Goal: Task Accomplishment & Management: Complete application form

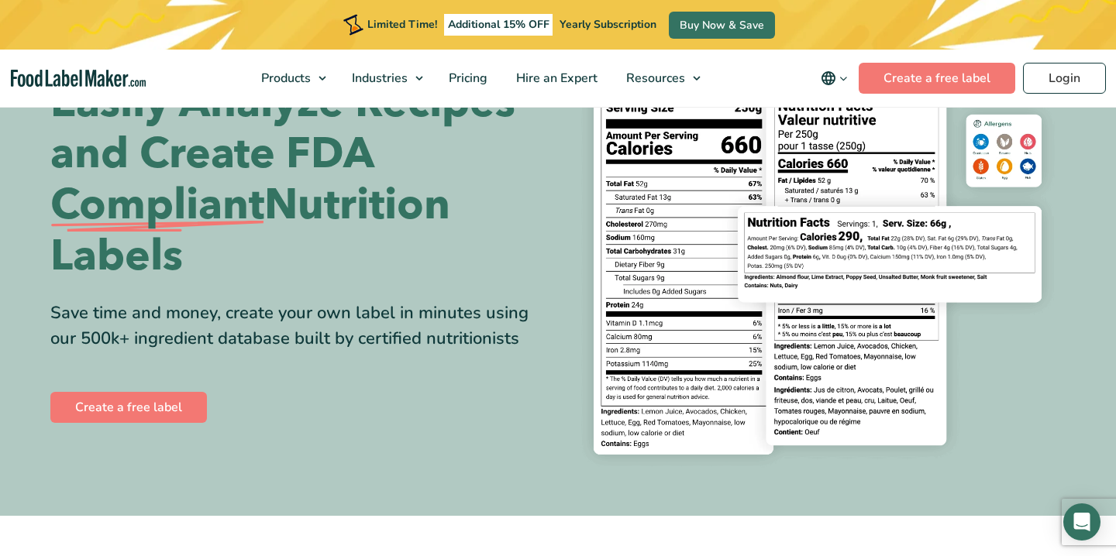
scroll to position [127, 0]
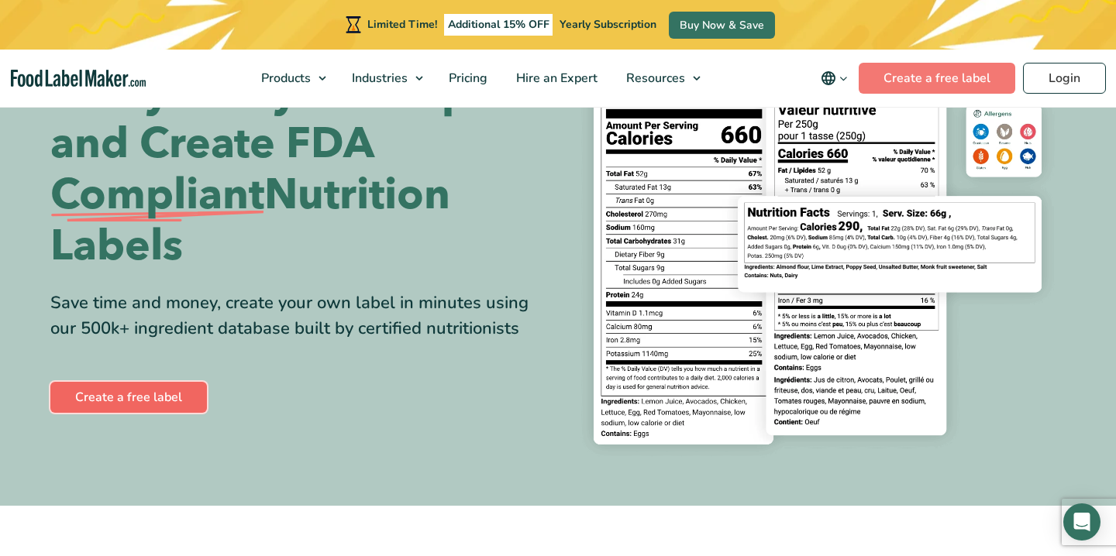
click at [142, 398] on link "Create a free label" at bounding box center [128, 397] width 156 height 31
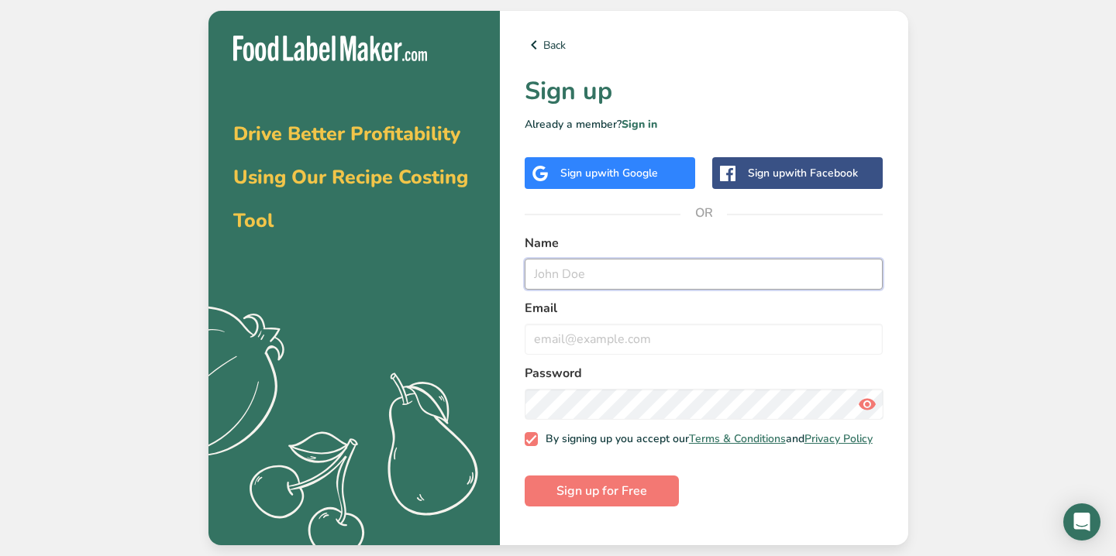
click at [601, 276] on input "text" at bounding box center [703, 274] width 359 height 31
type input "seren"
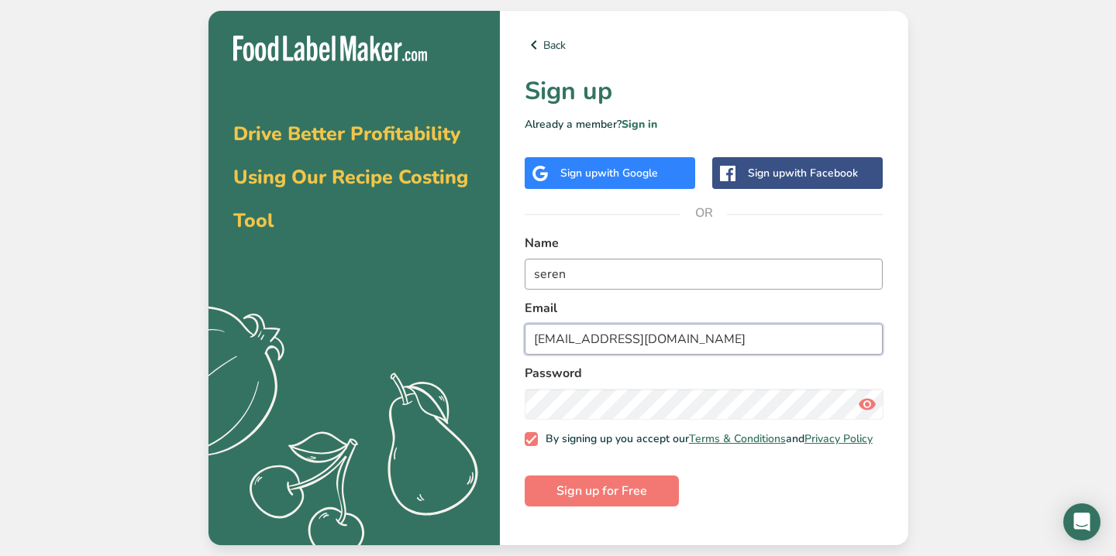
type input "srnerkan0@gmail.com"
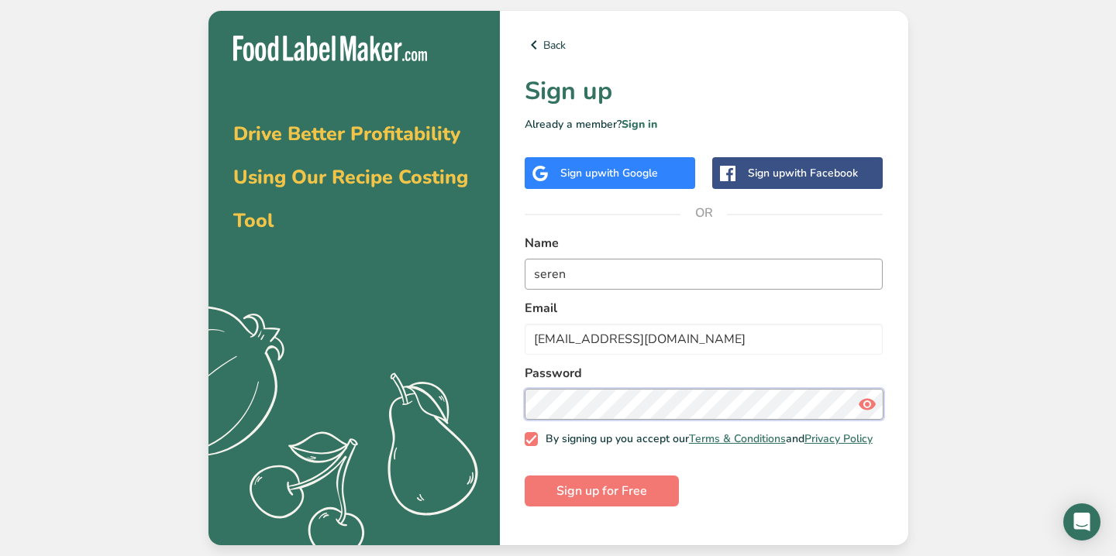
click at [524, 476] on button "Sign up for Free" at bounding box center [601, 491] width 154 height 31
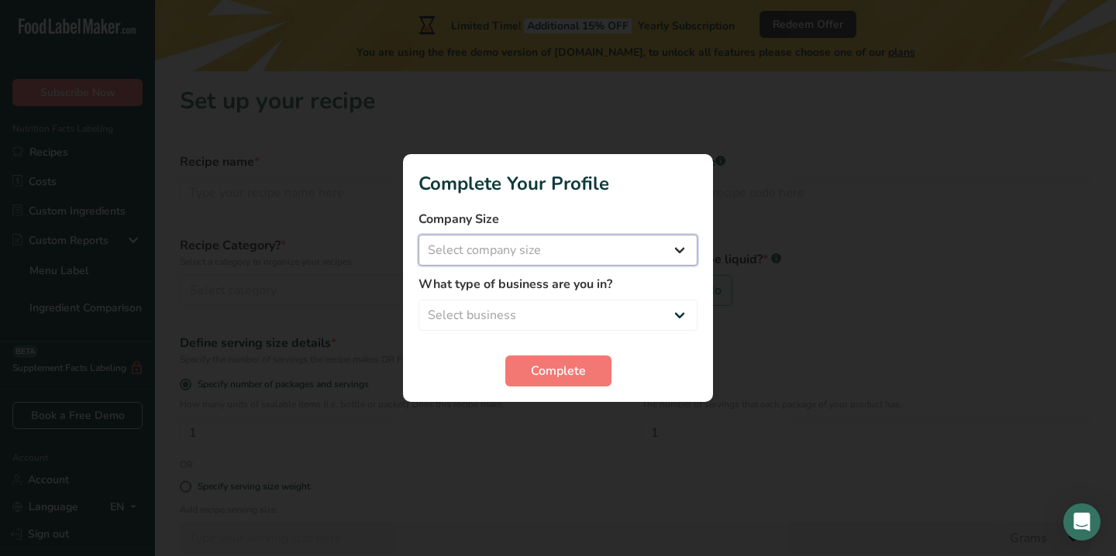
click at [565, 260] on select "Select company size Fewer than 10 Employees 10 to 50 Employees 51 to 500 Employ…" at bounding box center [557, 250] width 279 height 31
select select "1"
click at [559, 309] on select "Select business Packaged Food Manufacturer Restaurant & Cafe Bakery Meal Plans …" at bounding box center [557, 315] width 279 height 31
select select "5"
click at [559, 373] on span "Complete" at bounding box center [558, 371] width 55 height 19
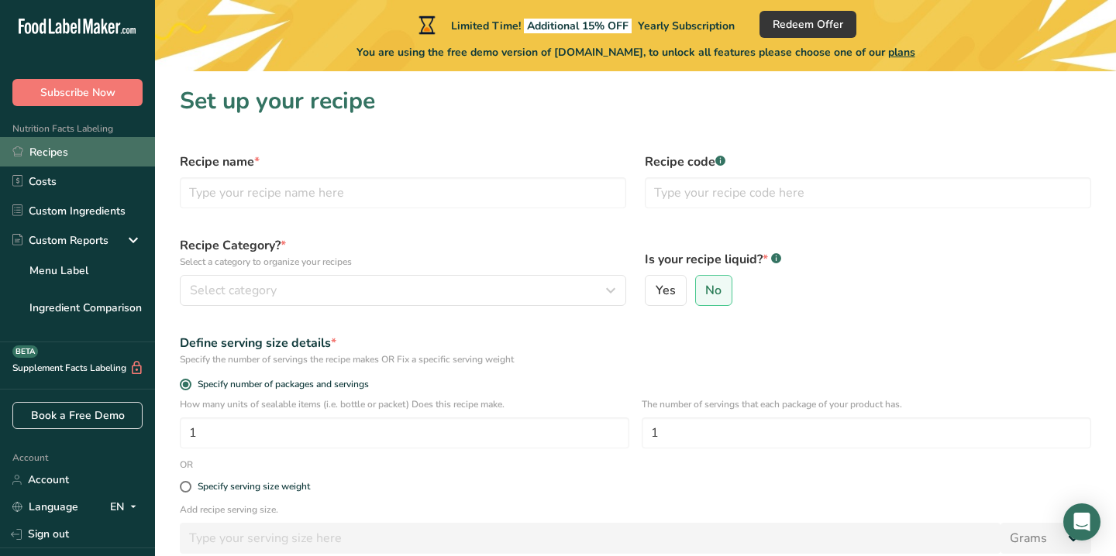
click at [50, 147] on link "Recipes" at bounding box center [77, 151] width 155 height 29
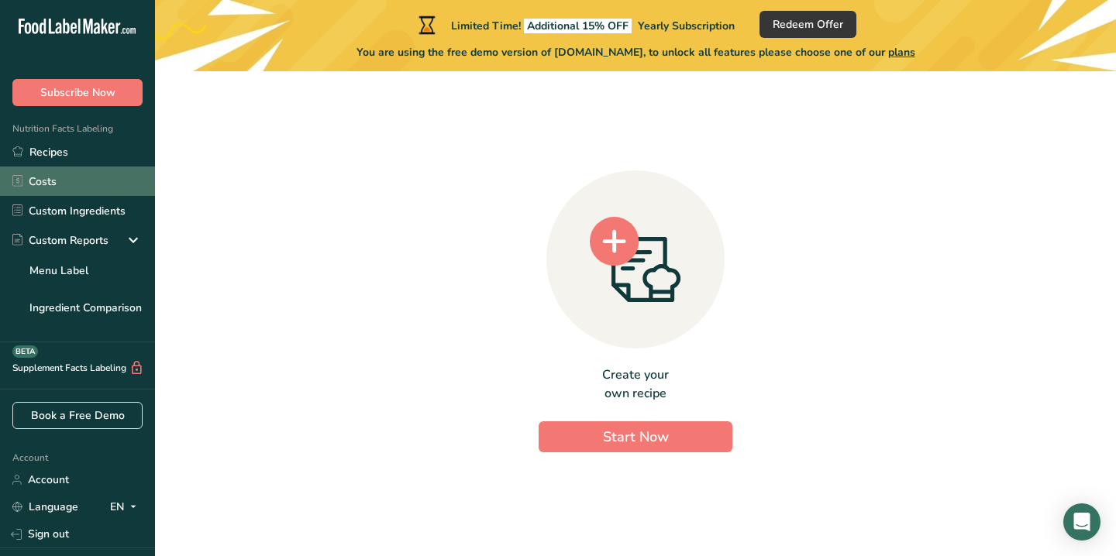
click at [59, 183] on link "Costs" at bounding box center [77, 181] width 155 height 29
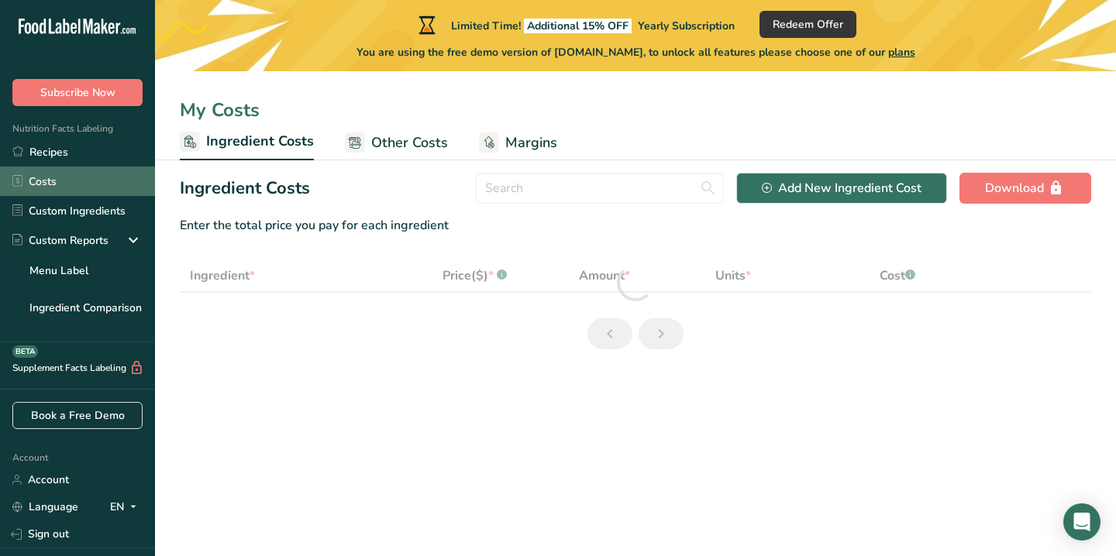
select select "1"
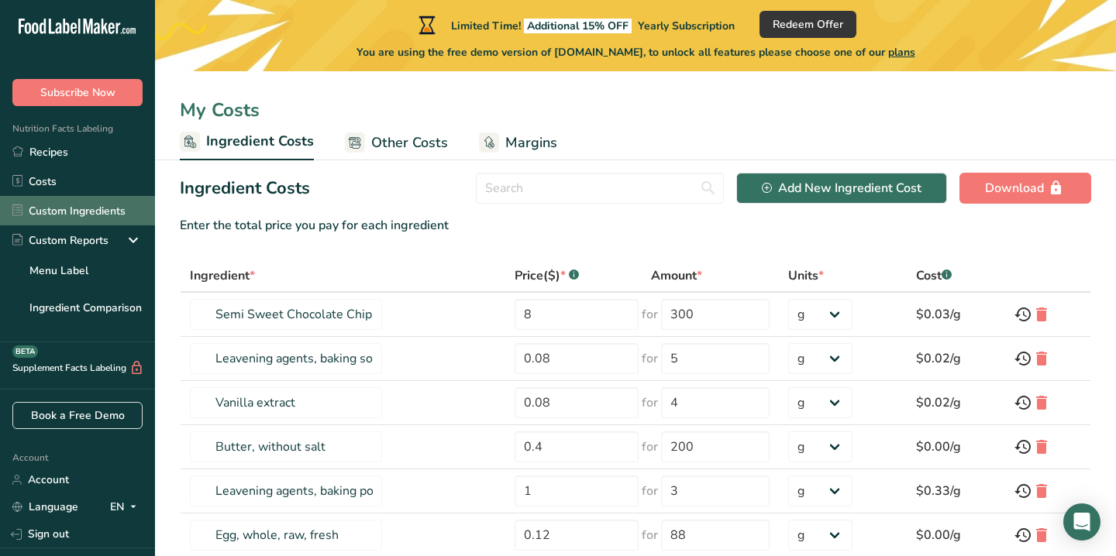
click at [69, 205] on link "Custom Ingredients" at bounding box center [77, 210] width 155 height 29
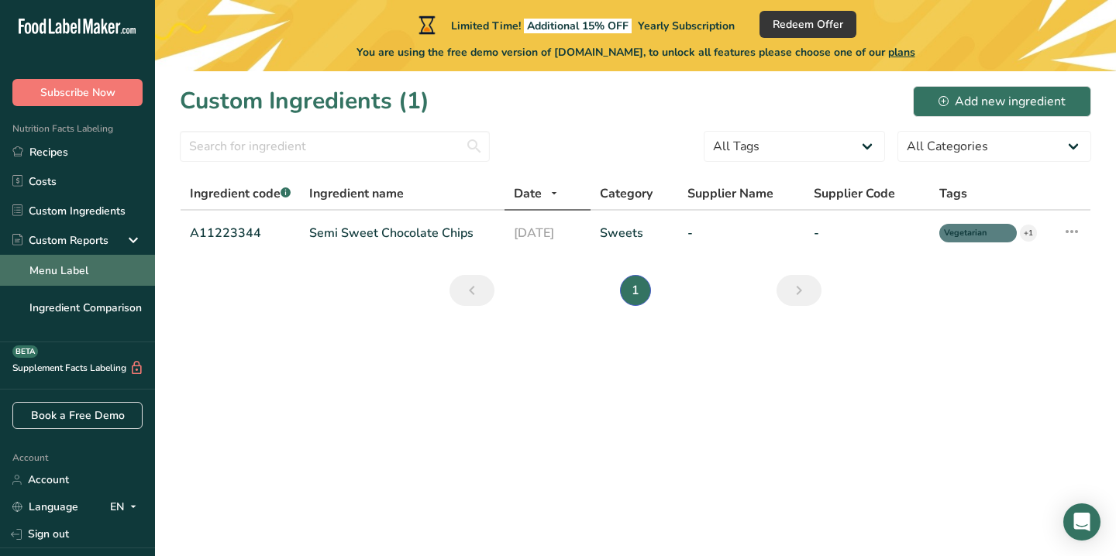
click at [77, 255] on link "Menu Label" at bounding box center [77, 270] width 155 height 31
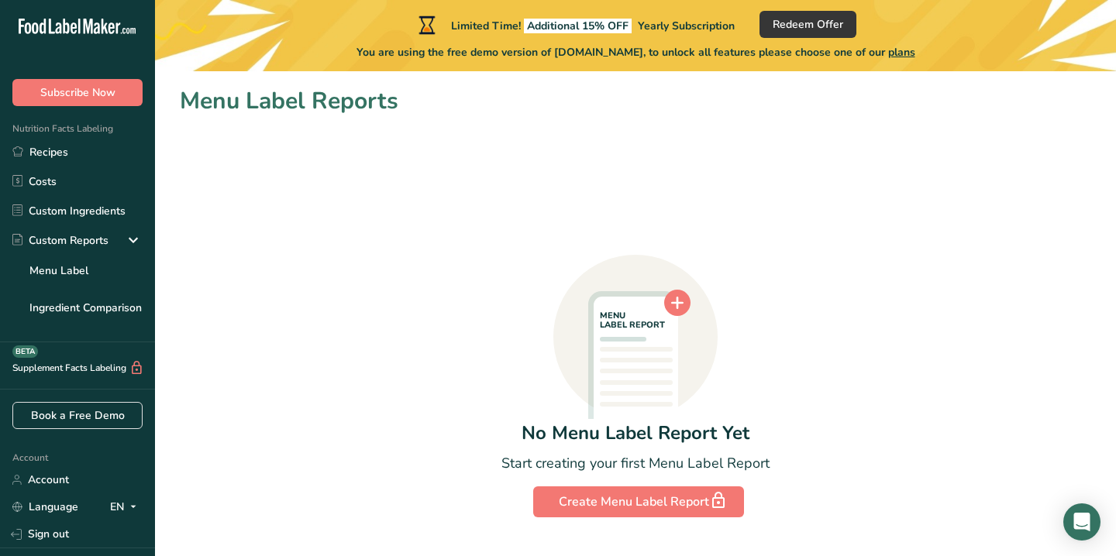
scroll to position [36, 0]
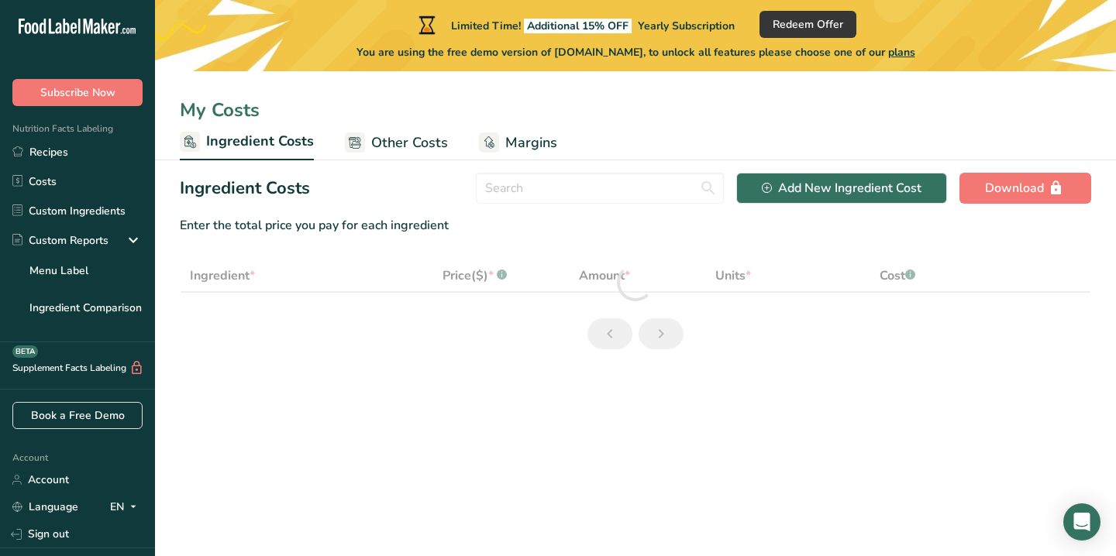
select select "1"
